Goal: Information Seeking & Learning: Learn about a topic

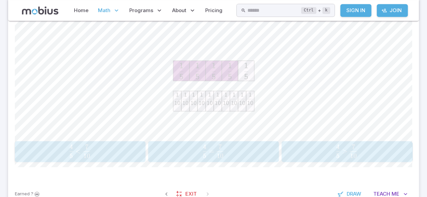
scroll to position [169, 0]
click at [220, 107] on icon at bounding box center [218, 100] width 8 height 20
click at [212, 160] on button "4 5 = 7 10 \frac{4}{5} = \frac{7}{10} 5 4 ​ = 10 7 ​" at bounding box center [213, 150] width 131 height 21
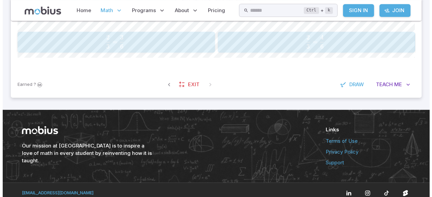
scroll to position [286, 0]
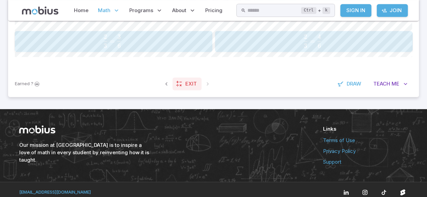
click at [175, 78] on link "Exit" at bounding box center [186, 84] width 29 height 13
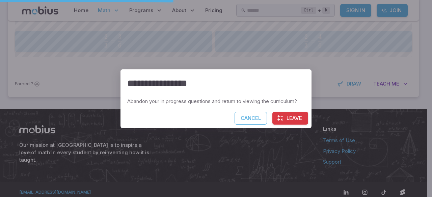
click at [283, 120] on icon "button" at bounding box center [280, 118] width 7 height 7
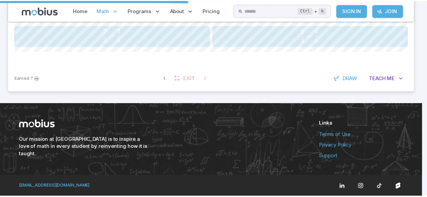
scroll to position [269, 0]
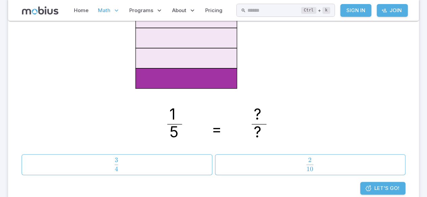
scroll to position [140, 0]
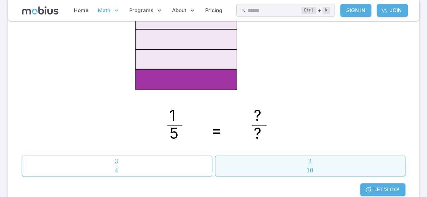
click at [279, 163] on span "10 2 ​" at bounding box center [309, 165] width 165 height 13
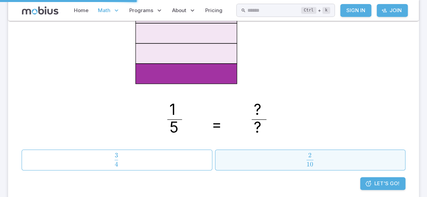
scroll to position [156, 0]
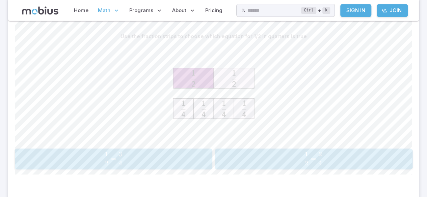
scroll to position [169, 0]
click at [271, 154] on span "2 1 ​ = 4 2 ​" at bounding box center [313, 157] width 170 height 13
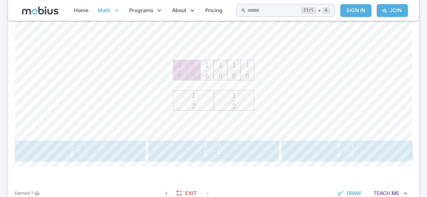
click at [321, 151] on span "6 2 ​ > 2 1 ​" at bounding box center [345, 150] width 113 height 13
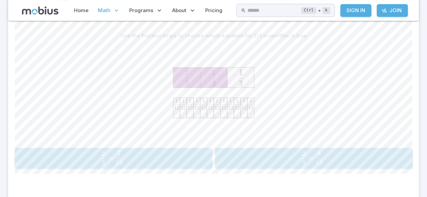
scroll to position [167, 0]
click at [343, 150] on button "2 3 = 8 12 \frac{2}{3} = \frac{8}{12} 3 2 ​ = 12 8 ​" at bounding box center [313, 159] width 197 height 21
click at [123, 39] on div "Use the fraction strips to choose which equation for 1/3 in twelfths is true" at bounding box center [213, 37] width 397 height 13
click at [309, 165] on span "3 1 ​ =" at bounding box center [306, 159] width 14 height 13
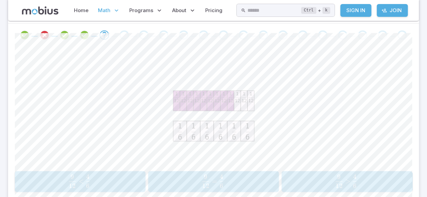
scroll to position [136, 0]
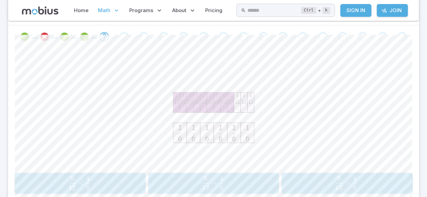
click at [79, 179] on span "<" at bounding box center [81, 183] width 5 height 8
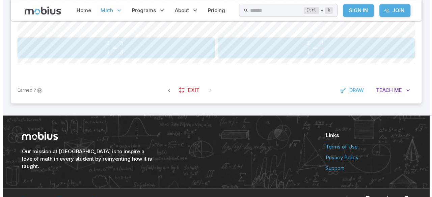
scroll to position [285, 0]
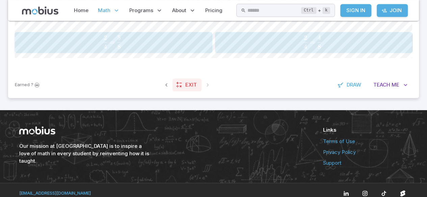
click at [176, 82] on icon at bounding box center [179, 85] width 7 height 7
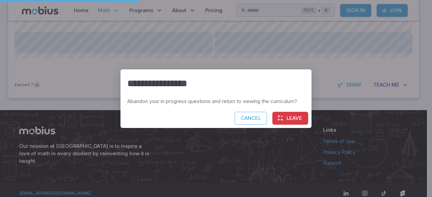
click at [286, 115] on button "Leave" at bounding box center [290, 118] width 36 height 13
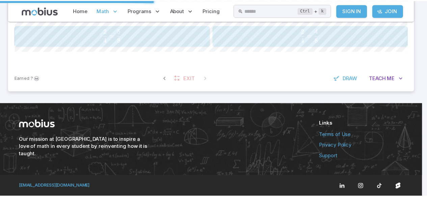
scroll to position [268, 0]
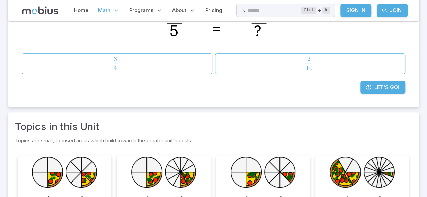
scroll to position [241, 0]
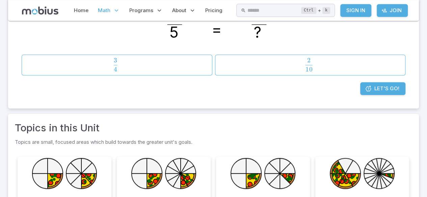
click at [104, 11] on span "Math" at bounding box center [104, 10] width 12 height 7
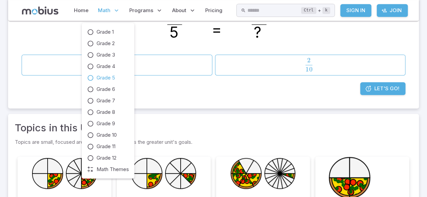
click at [90, 79] on icon at bounding box center [90, 78] width 7 height 7
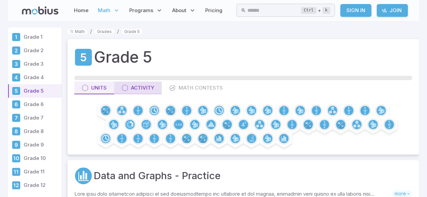
click at [130, 90] on div "Activity" at bounding box center [137, 87] width 33 height 7
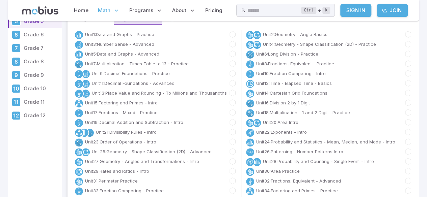
scroll to position [58, 0]
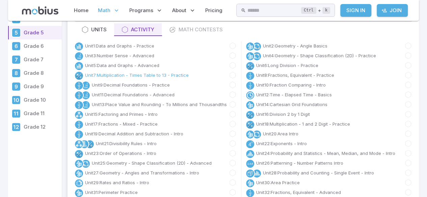
click at [114, 77] on link "Unit 7 : Multiplication - Times Table to 13 - Practice" at bounding box center [137, 75] width 104 height 7
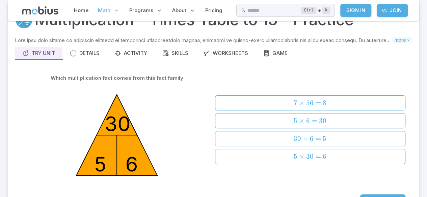
scroll to position [40, 0]
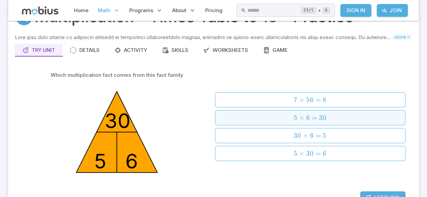
click at [352, 120] on span "5 × 6 = 30" at bounding box center [310, 118] width 186 height 8
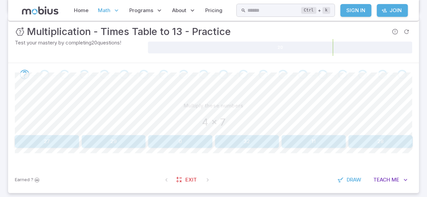
scroll to position [88, 0]
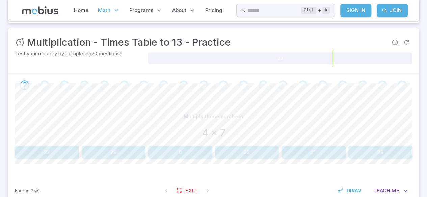
click at [373, 157] on button "28" at bounding box center [380, 152] width 64 height 13
click at [48, 152] on button "45" at bounding box center [47, 152] width 64 height 13
click at [386, 157] on button "56" at bounding box center [380, 152] width 64 height 13
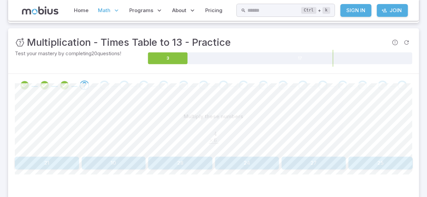
click at [254, 165] on button "24" at bounding box center [247, 163] width 64 height 13
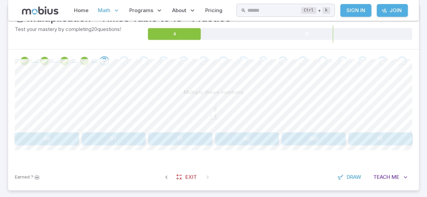
scroll to position [112, 0]
click at [66, 133] on button "36" at bounding box center [47, 139] width 64 height 13
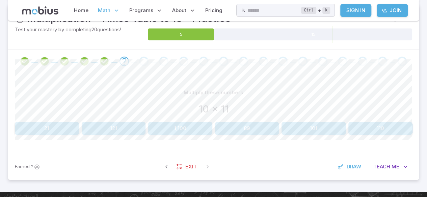
click at [313, 126] on button "101" at bounding box center [313, 128] width 64 height 13
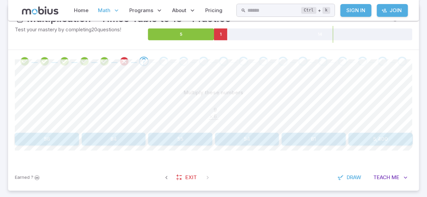
click at [243, 134] on button "54" at bounding box center [247, 139] width 64 height 13
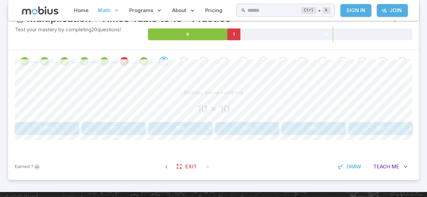
click at [35, 122] on button "1,000" at bounding box center [47, 128] width 64 height 13
click at [165, 60] on icon "Review your answer" at bounding box center [164, 61] width 10 height 10
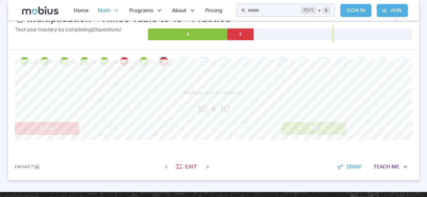
click at [131, 57] on span at bounding box center [124, 61] width 15 height 9
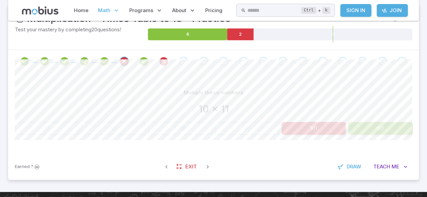
click at [182, 63] on div "Go to the next question" at bounding box center [183, 61] width 9 height 9
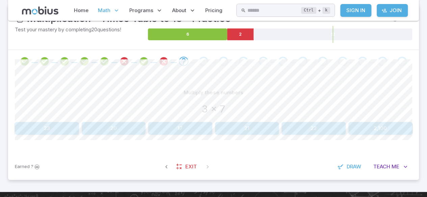
click at [159, 64] on icon "Review your answer" at bounding box center [164, 61] width 10 height 10
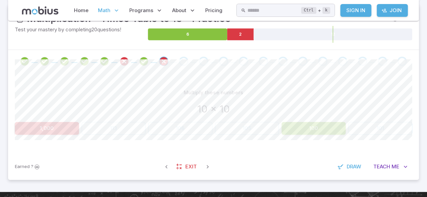
click at [182, 62] on div "Go to the next question" at bounding box center [183, 61] width 9 height 9
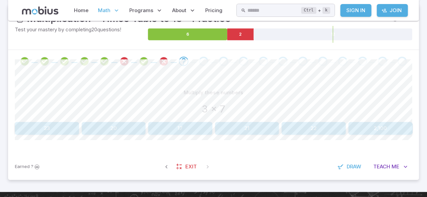
click at [253, 127] on button "21" at bounding box center [247, 128] width 64 height 13
click at [45, 132] on button "100" at bounding box center [47, 128] width 64 height 13
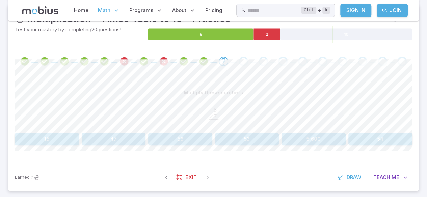
click at [387, 139] on button "54" at bounding box center [380, 139] width 64 height 13
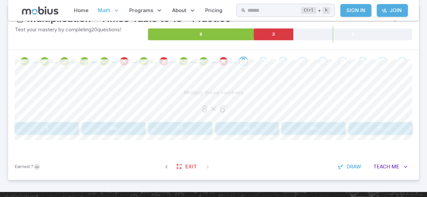
click at [244, 131] on button "48" at bounding box center [247, 128] width 64 height 13
click at [114, 123] on button "100" at bounding box center [114, 128] width 64 height 13
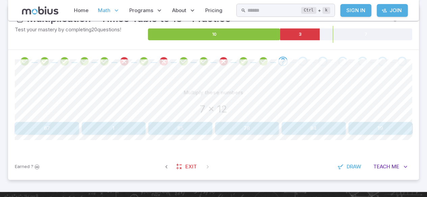
click at [38, 134] on button "67" at bounding box center [47, 128] width 64 height 13
click at [186, 134] on button "100" at bounding box center [180, 128] width 64 height 13
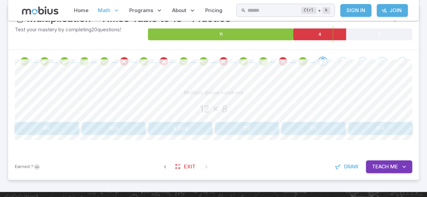
scroll to position [123, 0]
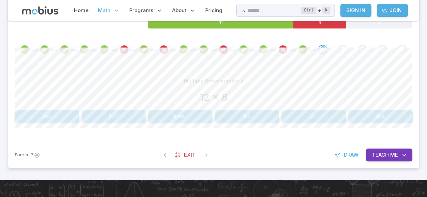
click at [55, 117] on button "96" at bounding box center [47, 116] width 64 height 13
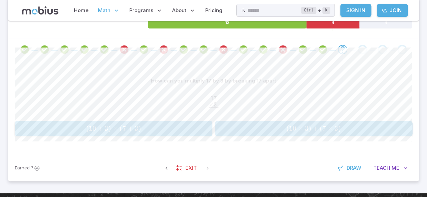
click at [279, 132] on span "( 10 × 3 ) + ( 7 × 3 )" at bounding box center [313, 128] width 193 height 8
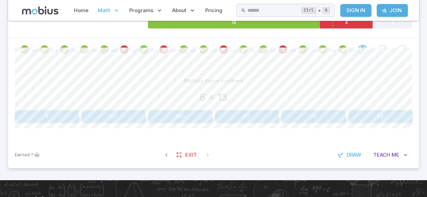
click at [317, 117] on button "78" at bounding box center [313, 116] width 64 height 13
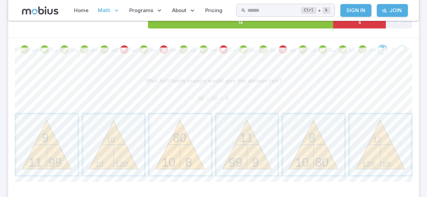
click at [179, 156] on span "button" at bounding box center [179, 144] width 61 height 61
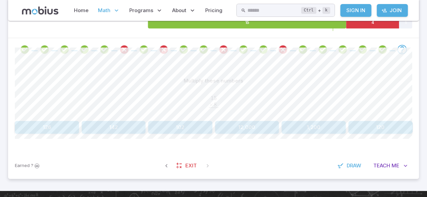
click at [111, 131] on button "142" at bounding box center [114, 127] width 64 height 13
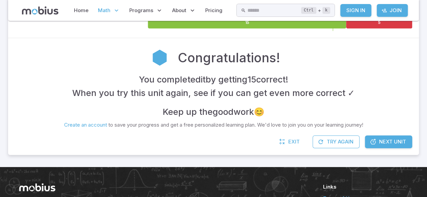
click at [396, 146] on link "Next Unit" at bounding box center [388, 142] width 47 height 13
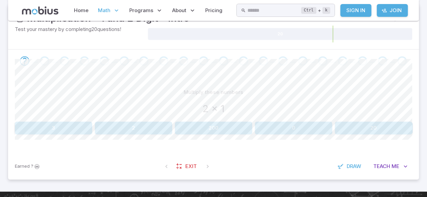
scroll to position [115, 0]
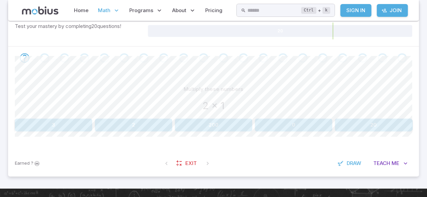
click at [130, 122] on button "2" at bounding box center [133, 125] width 77 height 13
click at [59, 128] on button "15" at bounding box center [47, 125] width 64 height 13
click at [48, 126] on button "30" at bounding box center [47, 125] width 64 height 13
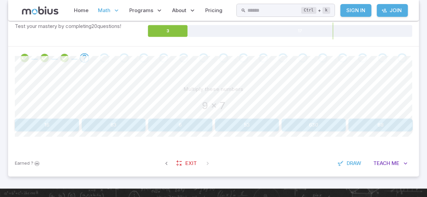
click at [115, 122] on button "63" at bounding box center [114, 125] width 64 height 13
click at [181, 119] on button "81" at bounding box center [180, 125] width 64 height 13
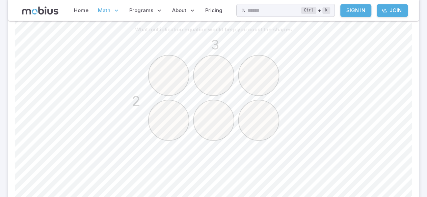
scroll to position [172, 0]
click at [161, 78] on circle at bounding box center [168, 78] width 40 height 40
click at [202, 77] on circle at bounding box center [213, 78] width 40 height 40
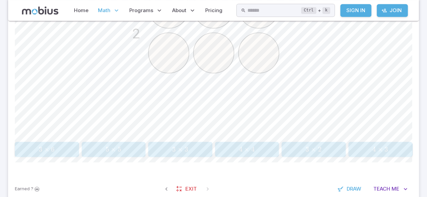
scroll to position [241, 0]
click at [312, 146] on span "×" at bounding box center [313, 150] width 5 height 8
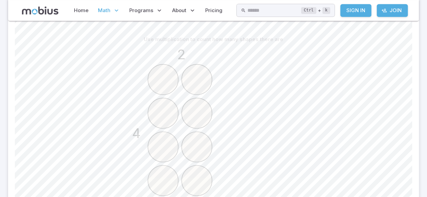
scroll to position [165, 0]
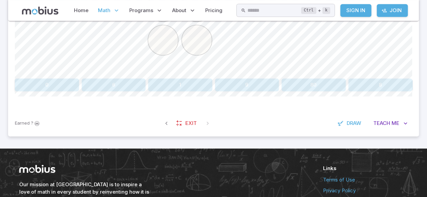
click at [373, 83] on button "8" at bounding box center [380, 85] width 64 height 13
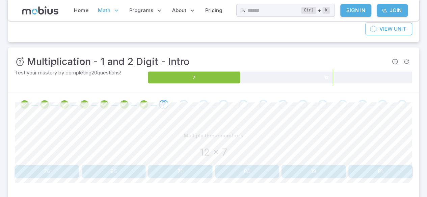
scroll to position [67, 0]
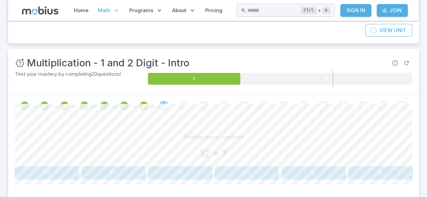
click at [252, 170] on button "84" at bounding box center [247, 173] width 64 height 13
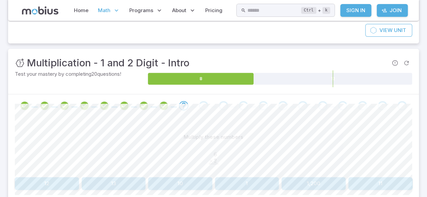
click at [36, 183] on button "12" at bounding box center [47, 183] width 64 height 13
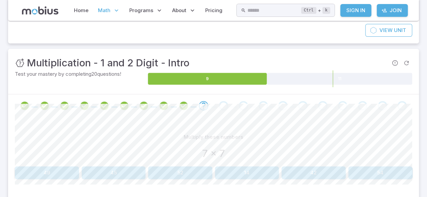
click at [36, 168] on button "49" at bounding box center [47, 173] width 64 height 13
click at [39, 178] on button "140" at bounding box center [47, 173] width 64 height 13
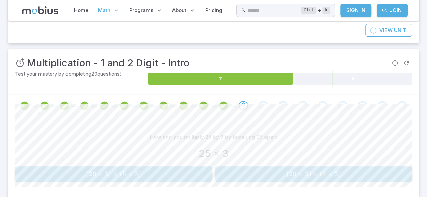
scroll to position [69, 0]
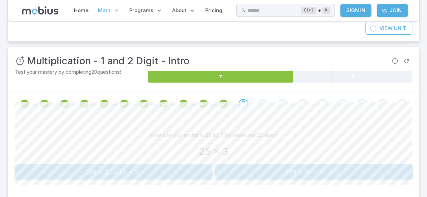
click at [351, 171] on span "( 20 × 3 ) × ( 5 × 3 )" at bounding box center [313, 172] width 193 height 8
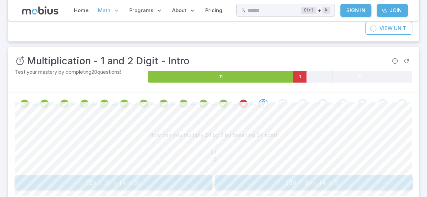
click at [115, 194] on div "How can you multiply 24 by 3 by breaking 24 apart 24 . × 3 . ‾ \begin{aligned}2…" at bounding box center [213, 162] width 397 height 94
click at [100, 179] on span "×" at bounding box center [99, 183] width 5 height 8
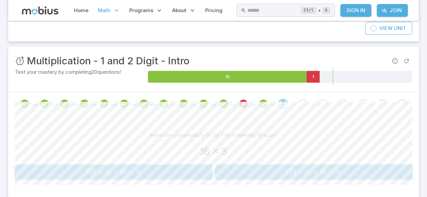
scroll to position [70, 0]
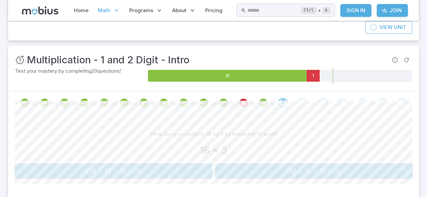
click at [243, 99] on icon "Review your answer" at bounding box center [243, 103] width 10 height 10
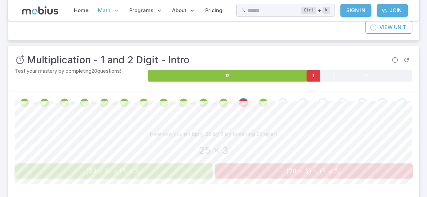
click at [159, 177] on button "( 20 × 3 ) + ( 5 × 3 ) (20 \times 3)+(5 \times 3) ( 20 × 3 ) + ( 5 × 3 )" at bounding box center [113, 171] width 197 height 15
click at [157, 173] on span "( 20 × 3 ) + ( 5 × 3 )" at bounding box center [113, 171] width 193 height 8
click at [171, 173] on span "( 20 × 3 ) + ( 5 × 3 )" at bounding box center [113, 171] width 193 height 8
click at [186, 172] on span "( 20 × 3 ) + ( 5 × 3 )" at bounding box center [113, 171] width 193 height 8
click at [282, 105] on div "Go to the next question" at bounding box center [282, 102] width 9 height 9
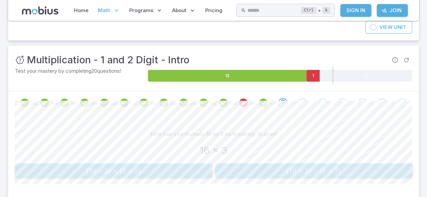
scroll to position [71, 0]
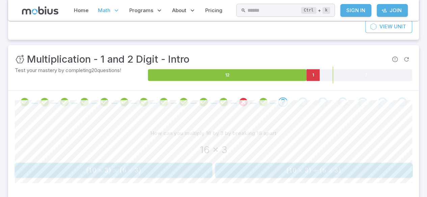
click at [303, 103] on div "Go to the next question" at bounding box center [302, 101] width 9 height 9
click at [300, 104] on div "Go to the next question" at bounding box center [302, 101] width 9 height 9
click at [293, 170] on span "10" at bounding box center [291, 170] width 7 height 8
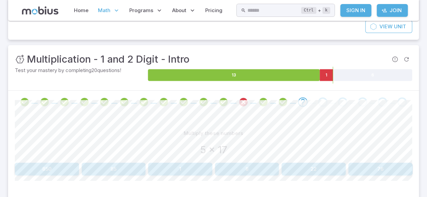
click at [124, 172] on button "85" at bounding box center [114, 169] width 64 height 13
click at [20, 132] on div "Multiply these numbers" at bounding box center [213, 133] width 397 height 13
click at [7, 134] on section "Math / Grades / Grade 5 / Multiplication - 1 and 2 Digit - Intro Multiplication…" at bounding box center [213, 91] width 427 height 283
click at [109, 168] on button "180" at bounding box center [114, 169] width 64 height 13
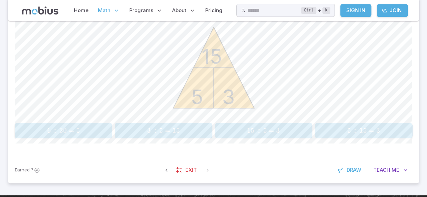
scroll to position [195, 0]
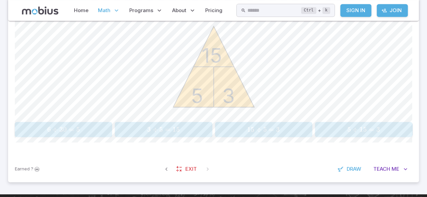
click at [282, 133] on span "15 ÷ 5 = 3" at bounding box center [263, 129] width 93 height 8
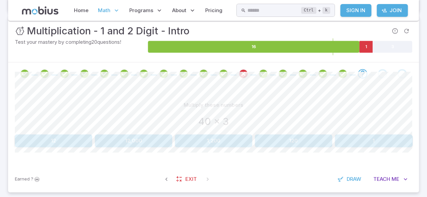
scroll to position [101, 0]
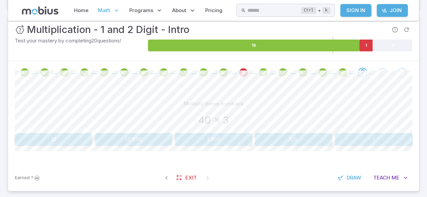
click at [129, 141] on button "12,000" at bounding box center [133, 139] width 77 height 13
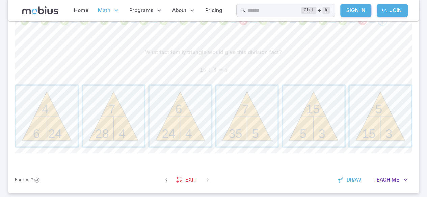
scroll to position [154, 0]
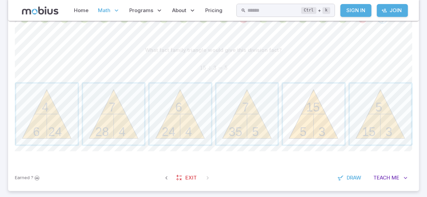
click at [314, 135] on span "button" at bounding box center [313, 114] width 61 height 61
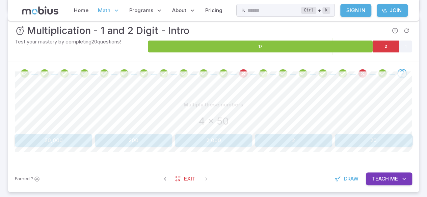
scroll to position [91, 0]
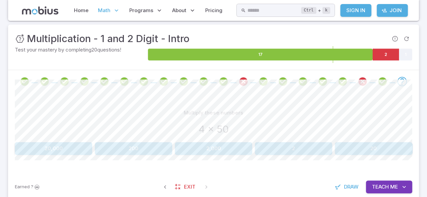
click at [128, 150] on button "200" at bounding box center [133, 148] width 77 height 13
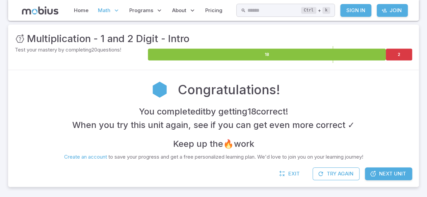
click at [401, 173] on span "Next Unit" at bounding box center [392, 173] width 27 height 7
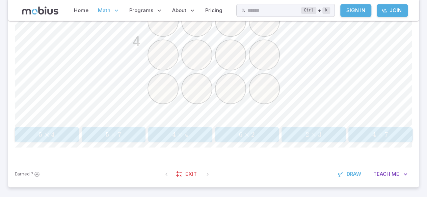
scroll to position [257, 0]
click at [166, 130] on span "4 × 4" at bounding box center [180, 134] width 60 height 8
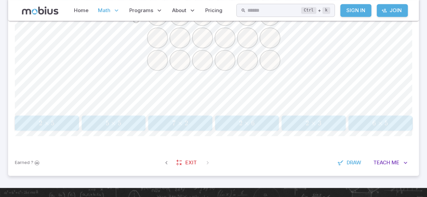
scroll to position [265, 0]
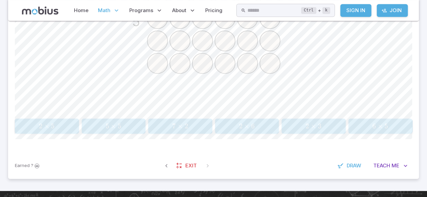
click at [387, 132] on button "6 × 5 6 \times 5 6 × 5" at bounding box center [380, 126] width 64 height 15
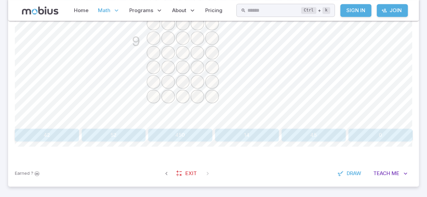
scroll to position [256, 0]
click at [310, 135] on button "45" at bounding box center [313, 134] width 64 height 13
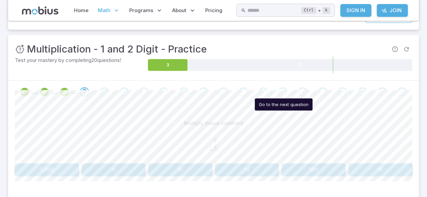
scroll to position [80, 0]
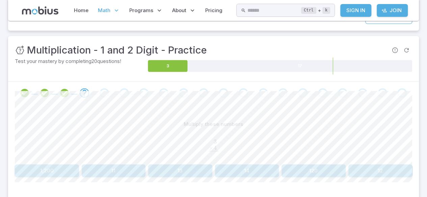
click at [386, 165] on button "12" at bounding box center [380, 171] width 64 height 13
click at [240, 168] on button "12" at bounding box center [247, 171] width 64 height 13
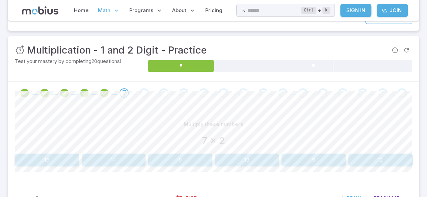
click at [124, 162] on button "14" at bounding box center [114, 160] width 64 height 13
click at [248, 161] on button "144" at bounding box center [247, 160] width 64 height 13
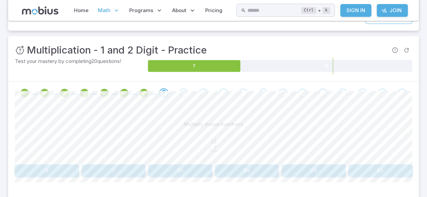
click at [169, 170] on button "91" at bounding box center [180, 171] width 64 height 13
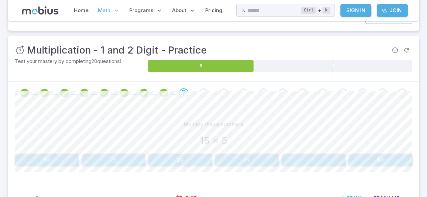
click at [112, 156] on button "75" at bounding box center [114, 160] width 64 height 13
click at [0, 143] on section "Math / Grades / Grade 5 / Multiplication - 1 and 2 Digit - Practice Multiplicat…" at bounding box center [213, 82] width 427 height 283
click at [0, 147] on section "Math / Grades / Grade 5 / Multiplication - 1 and 2 Digit - Practice Multiplicat…" at bounding box center [213, 82] width 427 height 283
click at [110, 156] on button "64" at bounding box center [114, 160] width 64 height 13
click at [180, 166] on button "34" at bounding box center [180, 160] width 64 height 13
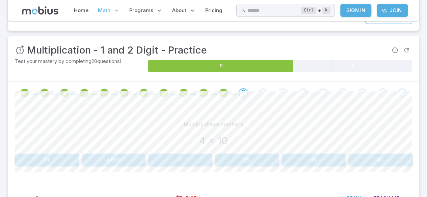
scroll to position [88, 0]
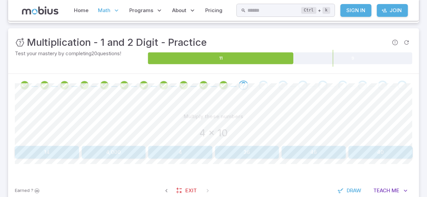
click at [376, 149] on button "40" at bounding box center [380, 152] width 64 height 13
click at [70, 151] on button "152" at bounding box center [47, 152] width 64 height 13
click at [58, 151] on button "200" at bounding box center [53, 152] width 77 height 13
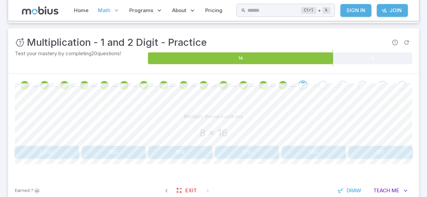
click at [258, 154] on button "128" at bounding box center [247, 152] width 64 height 13
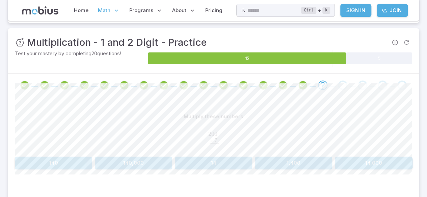
click at [303, 160] on button "1,400" at bounding box center [293, 163] width 77 height 13
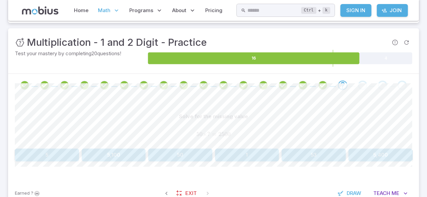
click at [178, 82] on icon "Review your answer" at bounding box center [183, 85] width 10 height 10
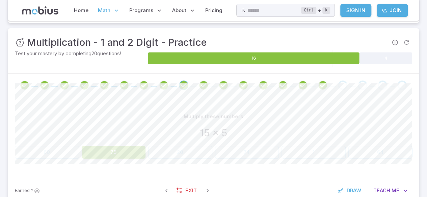
click at [208, 83] on icon "Review your answer" at bounding box center [203, 85] width 10 height 10
click at [225, 90] on icon "Review your answer" at bounding box center [223, 85] width 10 height 10
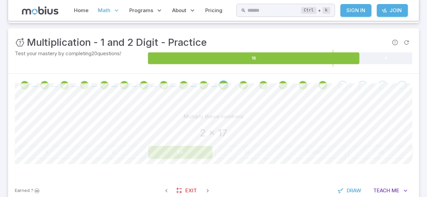
click at [231, 82] on div at bounding box center [223, 85] width 20 height 9
click at [244, 90] on icon "Review your answer" at bounding box center [243, 85] width 10 height 10
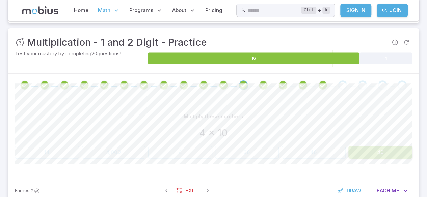
click at [332, 86] on span at bounding box center [332, 86] width 6 height 1
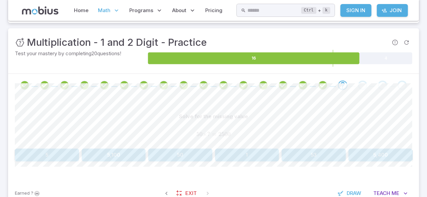
click at [185, 157] on button "50" at bounding box center [180, 155] width 64 height 13
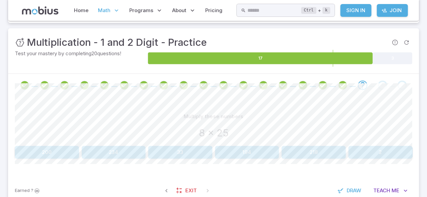
click at [36, 151] on button "200" at bounding box center [47, 152] width 64 height 13
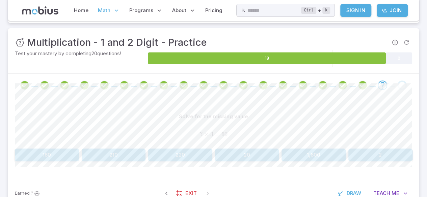
click at [319, 84] on icon "Review your answer" at bounding box center [322, 85] width 10 height 10
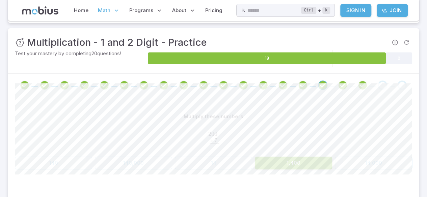
click at [340, 88] on icon "Review your answer" at bounding box center [342, 85] width 10 height 10
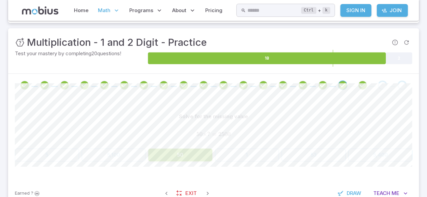
click at [355, 85] on span at bounding box center [362, 85] width 15 height 9
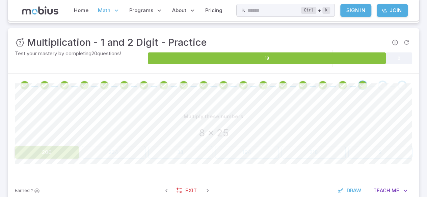
click at [380, 87] on div "Go to the next question" at bounding box center [381, 85] width 9 height 9
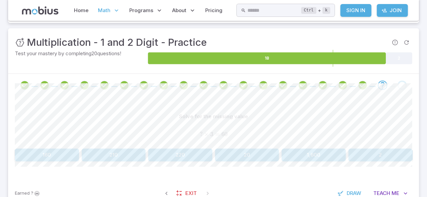
click at [248, 153] on button "20" at bounding box center [247, 155] width 64 height 13
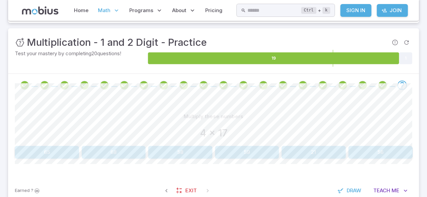
click at [113, 149] on button "68" at bounding box center [114, 152] width 64 height 13
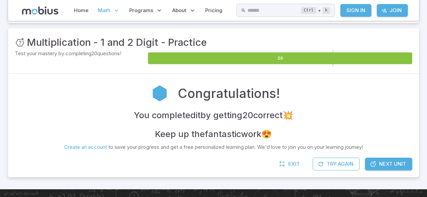
click at [392, 158] on link "Next Unit" at bounding box center [388, 164] width 47 height 13
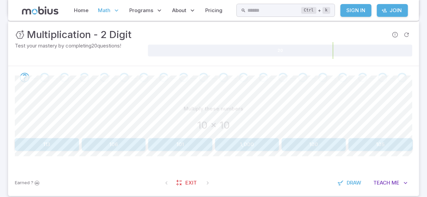
scroll to position [93, 0]
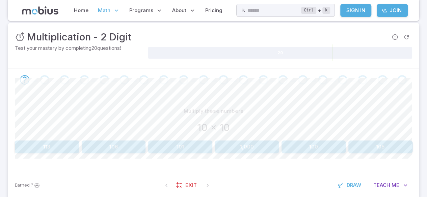
click at [322, 147] on button "100" at bounding box center [313, 147] width 64 height 13
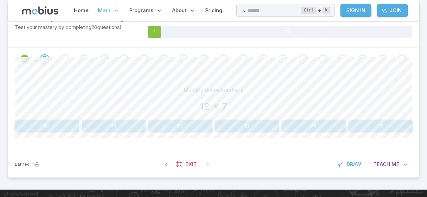
scroll to position [113, 0]
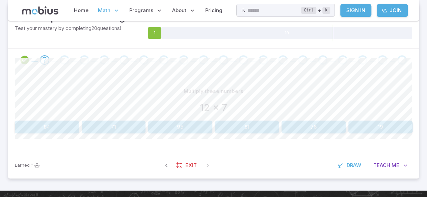
click at [14, 34] on div "Unit Mastery : Multiplication - 2 Digit Test your mastery by completing 20 ques…" at bounding box center [213, 25] width 410 height 45
click at [365, 124] on button "19" at bounding box center [380, 127] width 64 height 13
click at [265, 127] on button "100" at bounding box center [247, 127] width 64 height 13
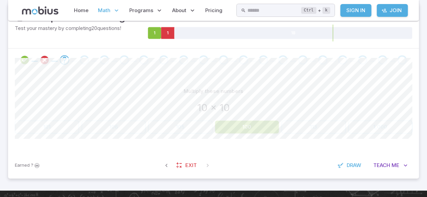
click at [49, 62] on icon "Review your answer" at bounding box center [44, 60] width 10 height 10
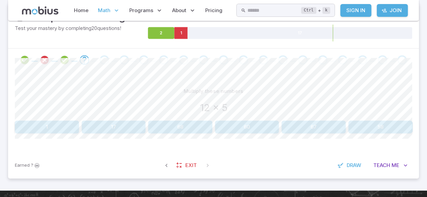
click at [45, 63] on icon "Review your answer" at bounding box center [44, 60] width 10 height 10
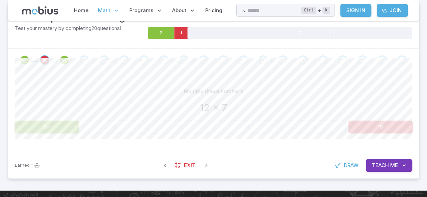
click at [68, 63] on icon "Review your answer" at bounding box center [64, 60] width 10 height 10
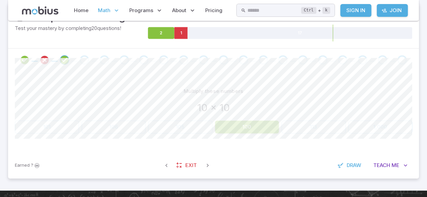
click at [260, 127] on button "100" at bounding box center [247, 127] width 64 height 13
click at [250, 132] on button "100" at bounding box center [247, 127] width 64 height 13
click at [254, 129] on button "100" at bounding box center [247, 127] width 64 height 13
click at [80, 56] on span at bounding box center [84, 59] width 9 height 9
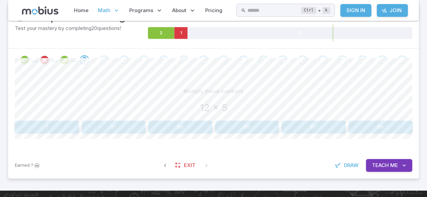
click at [0, 96] on section "Math / Grades / Grade 5 / Multiplication - 2 Digit Multiplication - 2 Digit Ski…" at bounding box center [213, 49] width 427 height 283
click at [258, 127] on button "60" at bounding box center [247, 127] width 64 height 13
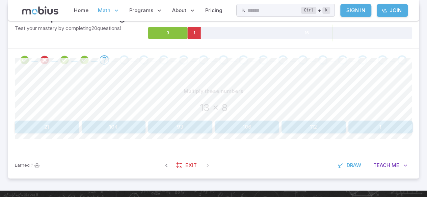
click at [202, 124] on button "93" at bounding box center [180, 127] width 64 height 13
click at [373, 127] on button "100" at bounding box center [380, 127] width 64 height 13
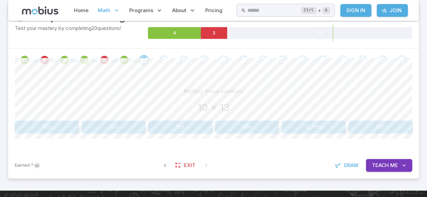
click at [128, 121] on button "130" at bounding box center [114, 127] width 64 height 13
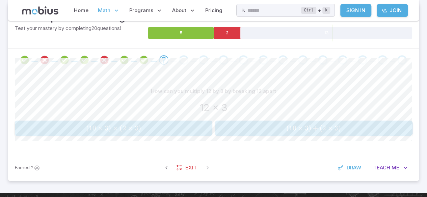
click at [312, 127] on span "3 ) +" at bounding box center [312, 128] width 15 height 8
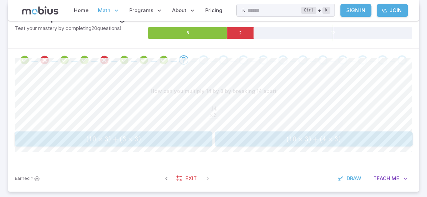
click at [325, 145] on button "( 10 × 3 ) + ( 4 × 3 ) (10 \times 3)+(4 \times 3) ( 10 × 3 ) + ( 4 × 3 )" at bounding box center [313, 139] width 197 height 15
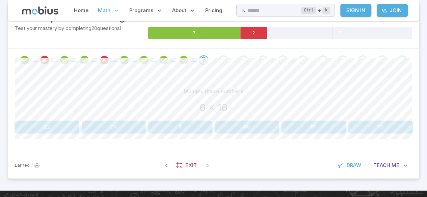
click at [106, 126] on button "96" at bounding box center [114, 127] width 64 height 13
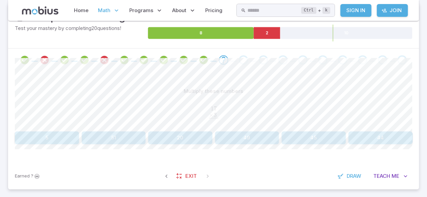
click at [109, 136] on button "51" at bounding box center [114, 138] width 64 height 13
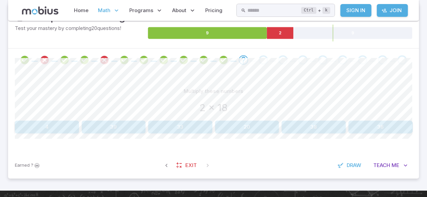
click at [368, 132] on button "36" at bounding box center [380, 127] width 64 height 13
click at [197, 124] on button "120" at bounding box center [213, 127] width 77 height 13
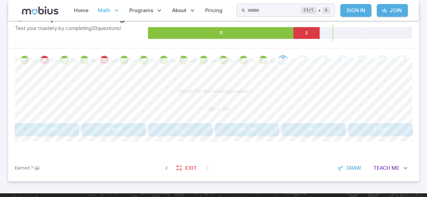
click at [198, 115] on div "? ÷ 60 = 90 ? ÷ 60 = 90 ? ÷ 60 = 90" at bounding box center [213, 110] width 397 height 18
click at [186, 131] on button "54" at bounding box center [180, 129] width 64 height 13
click at [396, 131] on button "60" at bounding box center [380, 129] width 64 height 13
click at [246, 126] on button "8" at bounding box center [247, 129] width 64 height 13
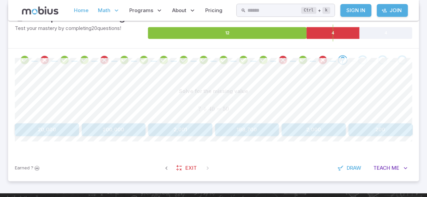
click at [86, 4] on link "Home" at bounding box center [81, 11] width 19 height 16
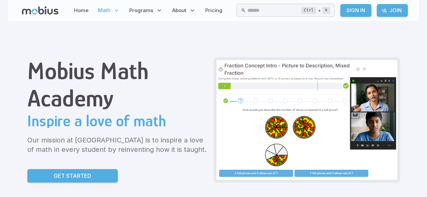
click at [103, 10] on span "Math" at bounding box center [104, 10] width 12 height 7
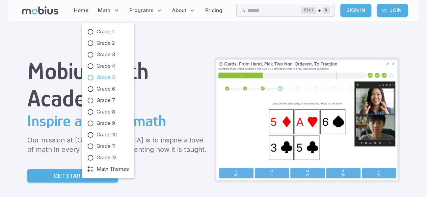
click at [92, 77] on icon at bounding box center [90, 77] width 7 height 7
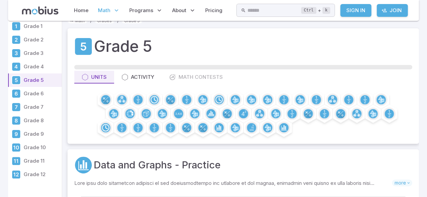
scroll to position [8, 0]
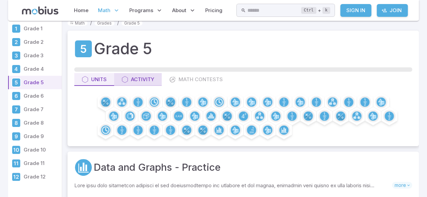
click at [133, 80] on div "Activity" at bounding box center [137, 79] width 33 height 7
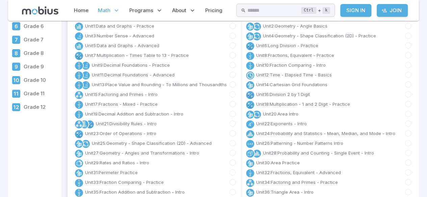
scroll to position [80, 0]
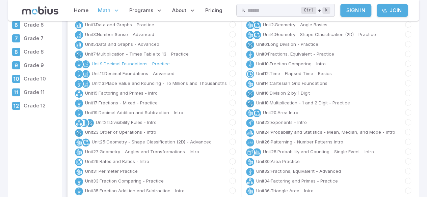
click at [118, 64] on link "Unit 9 : Decimal Foundations - Practice" at bounding box center [131, 63] width 78 height 7
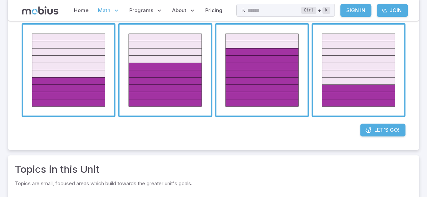
scroll to position [123, 0]
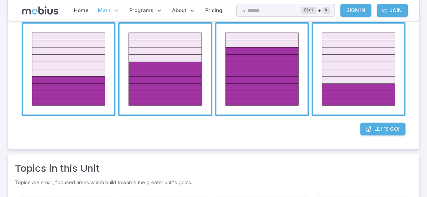
click at [258, 80] on span "button" at bounding box center [261, 69] width 91 height 91
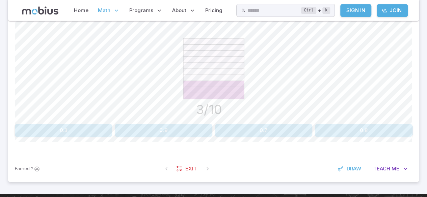
scroll to position [192, 0]
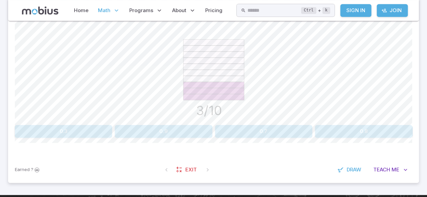
click at [53, 130] on button "0.3" at bounding box center [63, 131] width 97 height 13
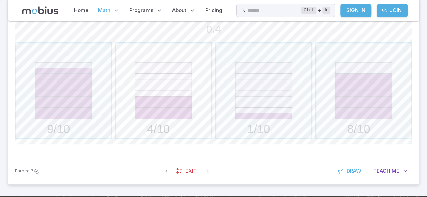
click at [147, 105] on span "button" at bounding box center [163, 91] width 94 height 94
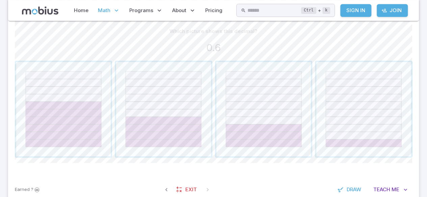
scroll to position [179, 0]
